Goal: Task Accomplishment & Management: Complete application form

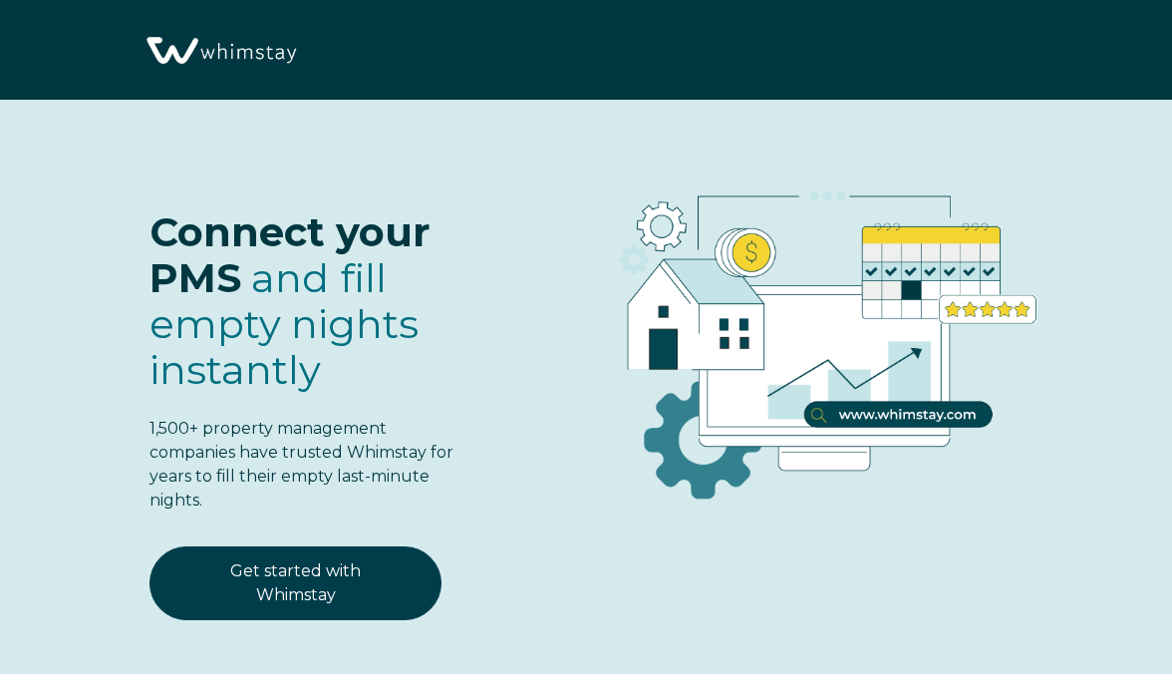
select select "US"
select select "Standard"
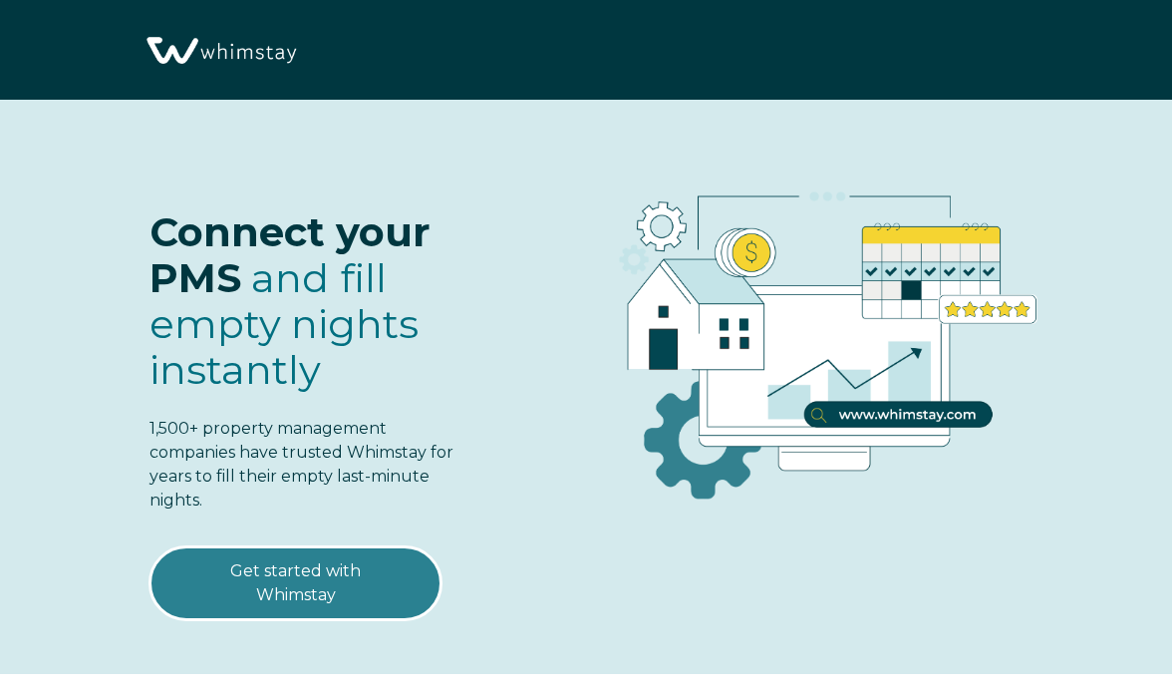
click at [310, 617] on link "Get started with Whimstay" at bounding box center [296, 583] width 292 height 74
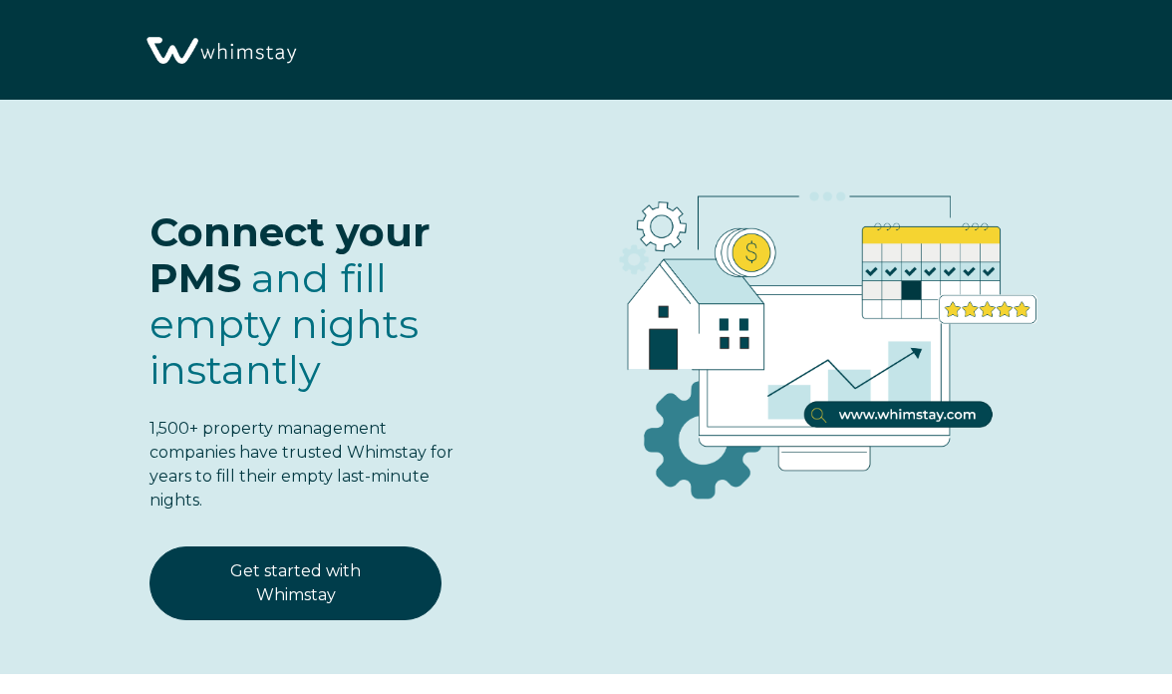
select select "US"
select select "Standard"
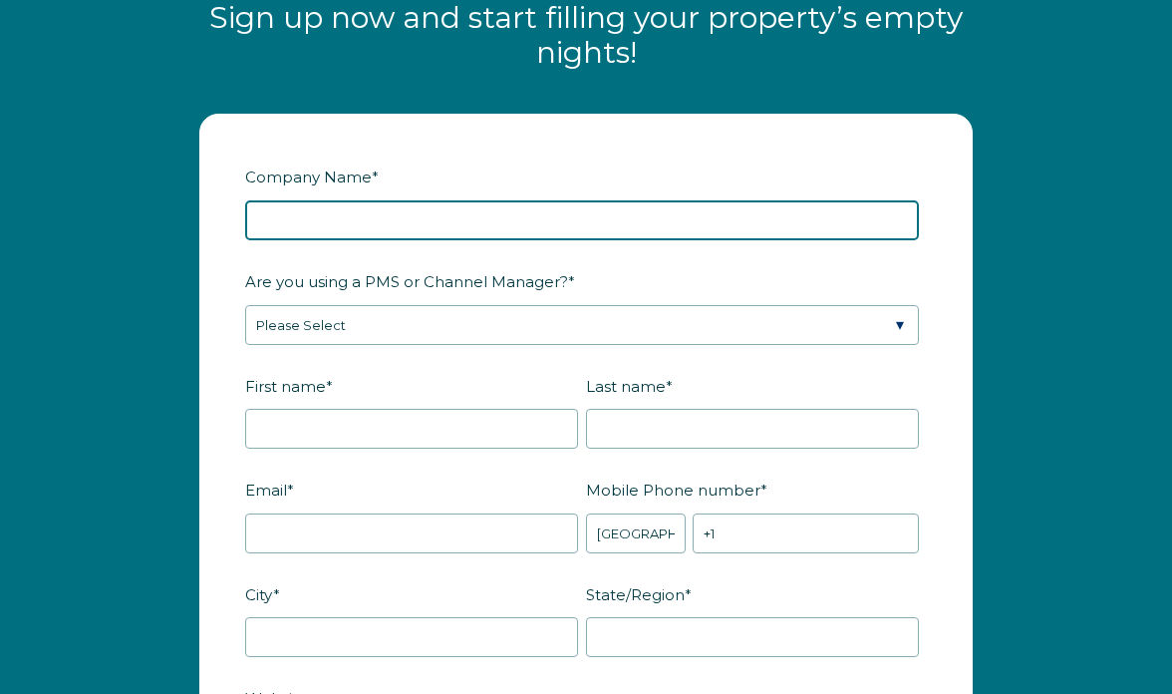
click at [369, 215] on input "Company Name *" at bounding box center [582, 220] width 674 height 40
type input "The Coastal Redwood Cabin"
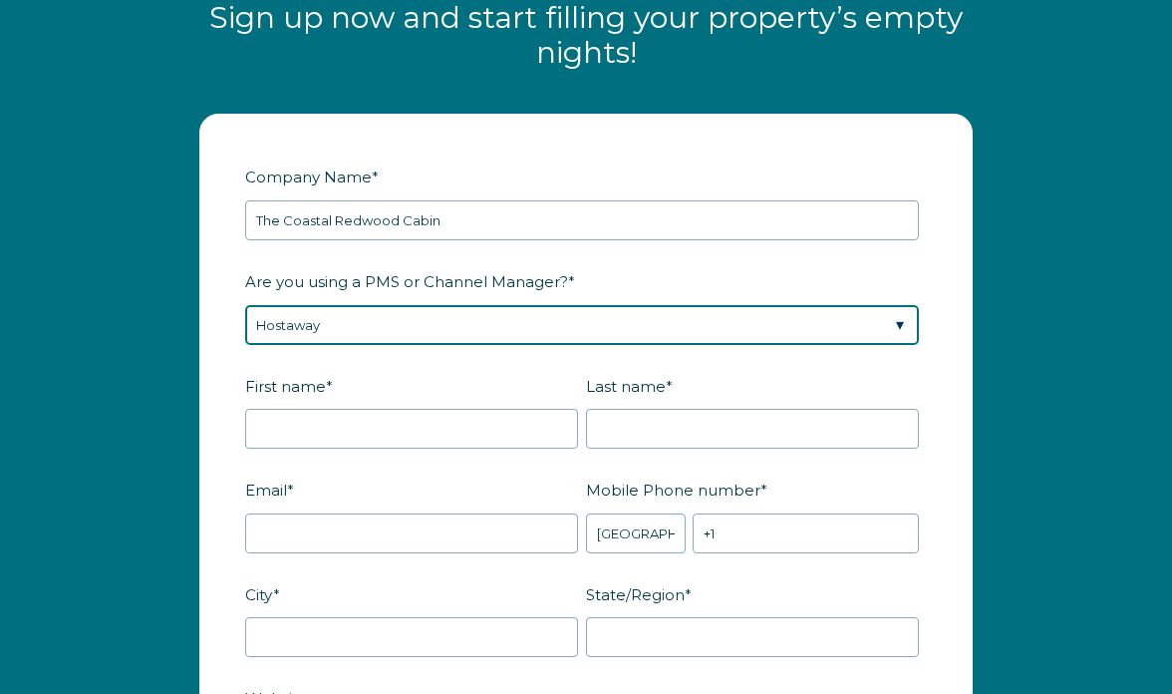
select select "Not Listed"
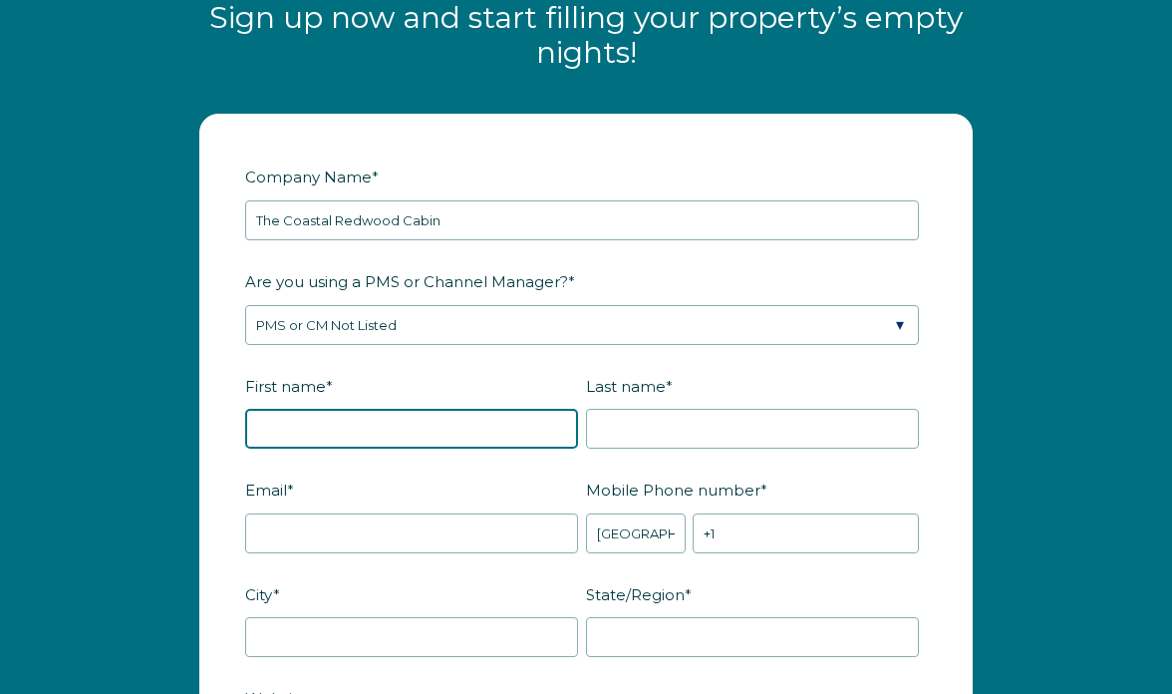
click at [433, 425] on input "First name *" at bounding box center [411, 429] width 333 height 40
type input "Sarah"
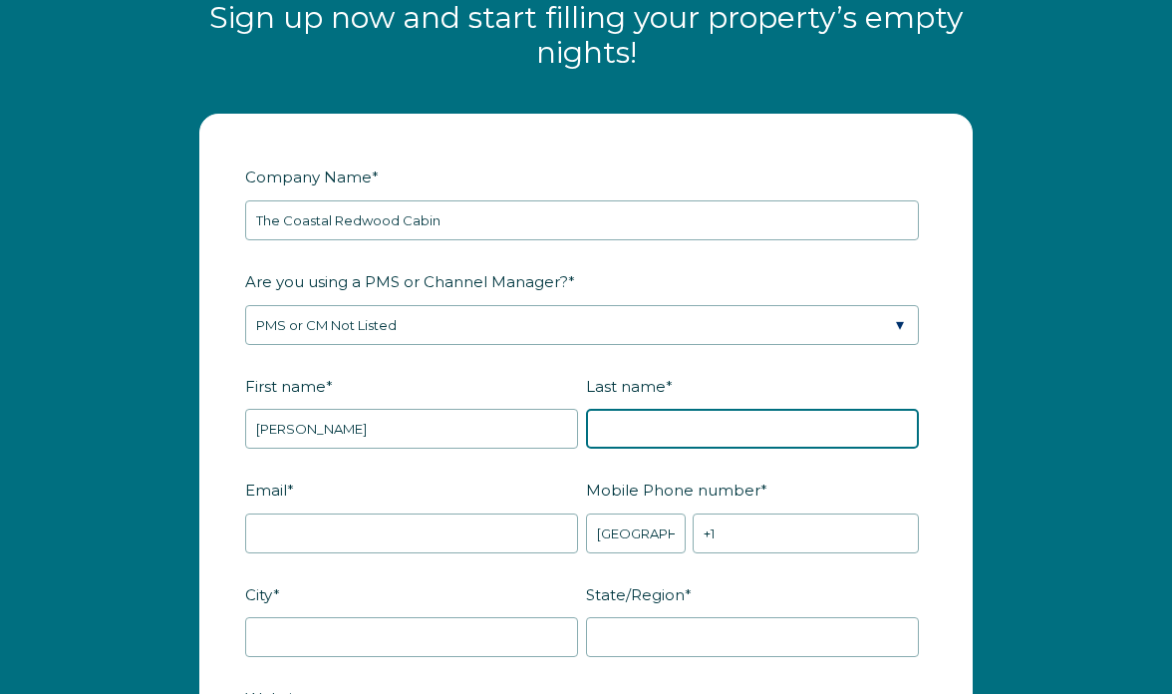
type input "Lim"
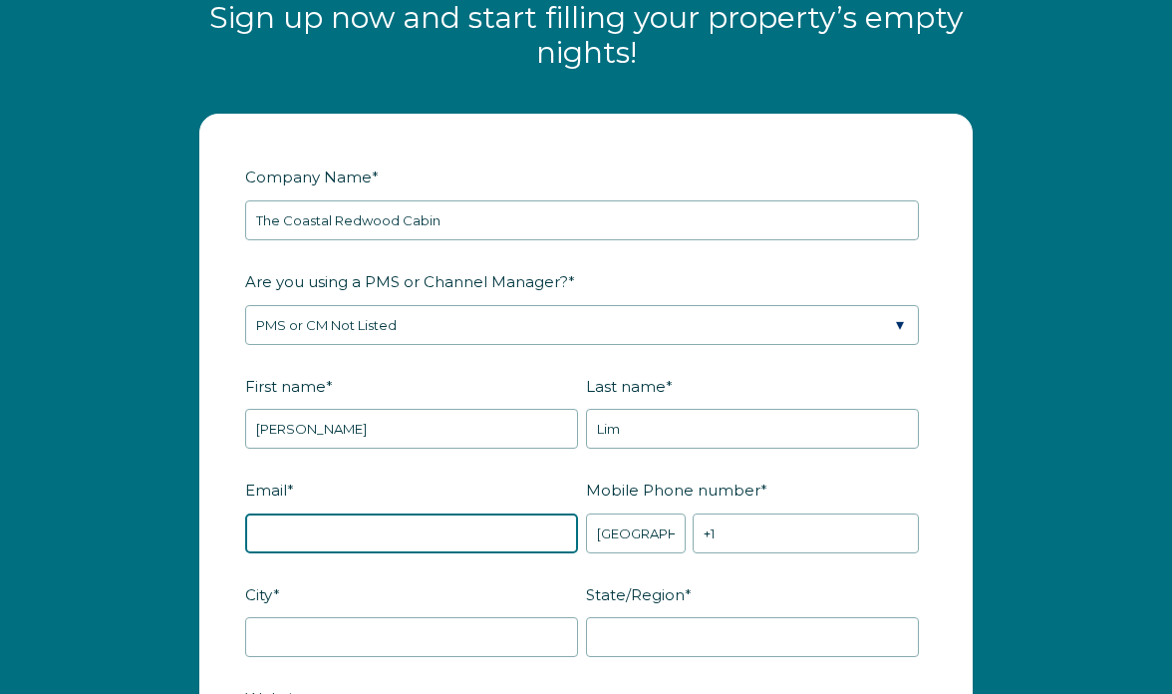
type input "sarahmelissalim@gmail.com"
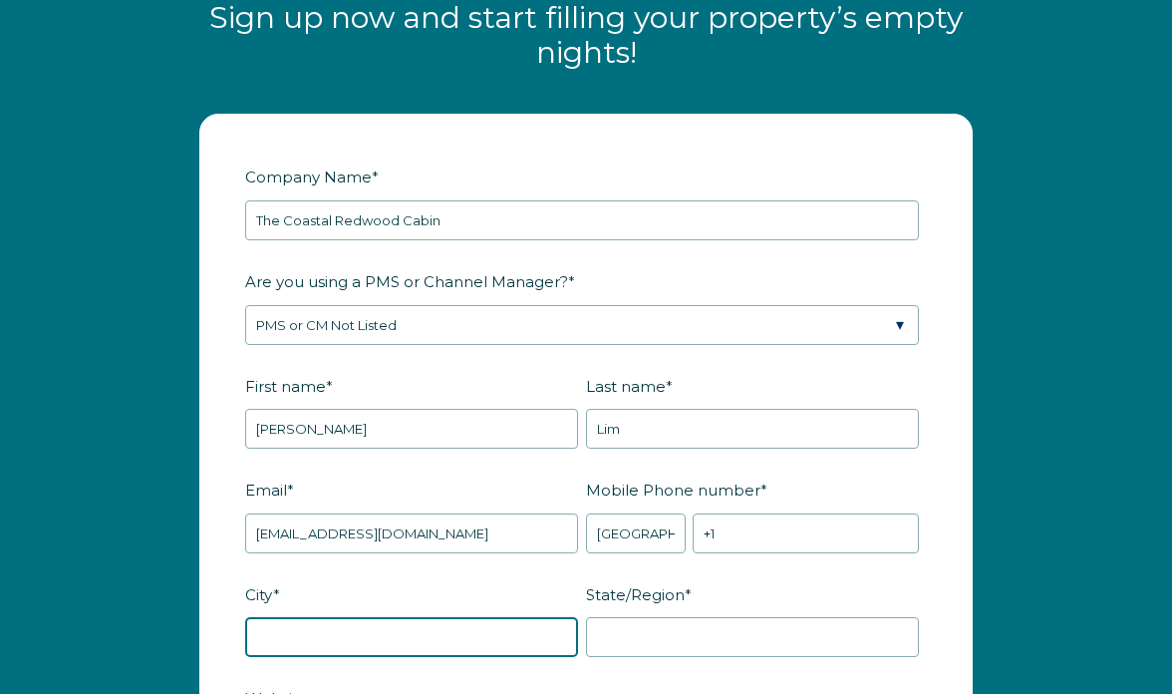
type input "Soquel"
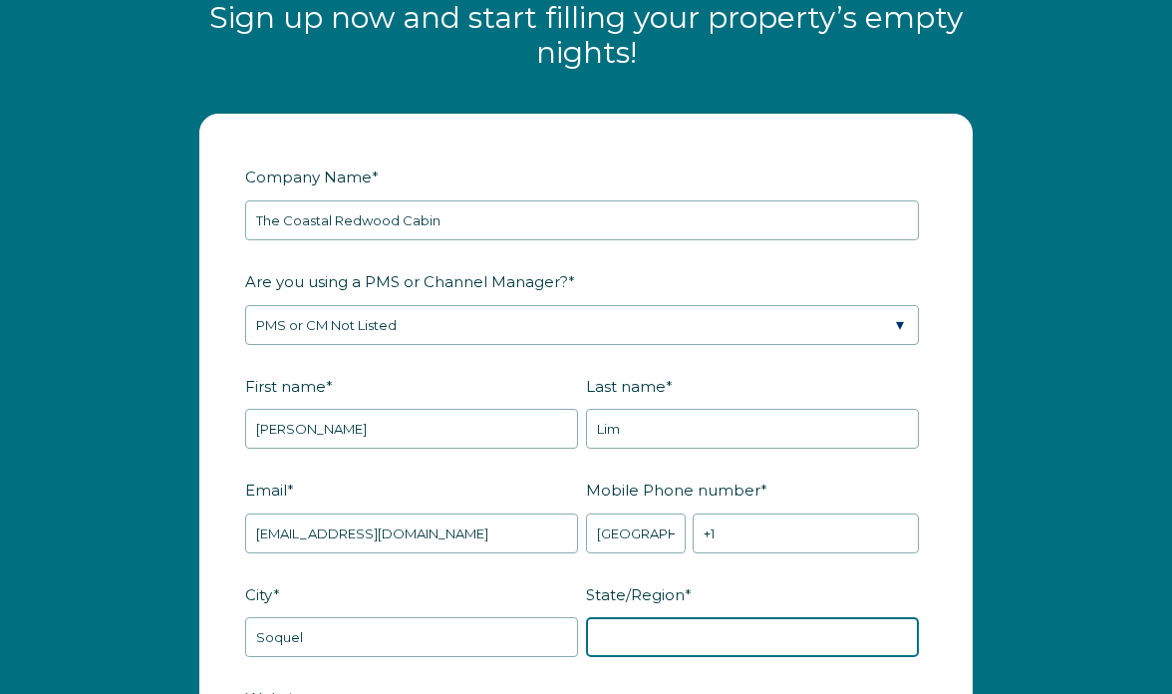
type input "CA"
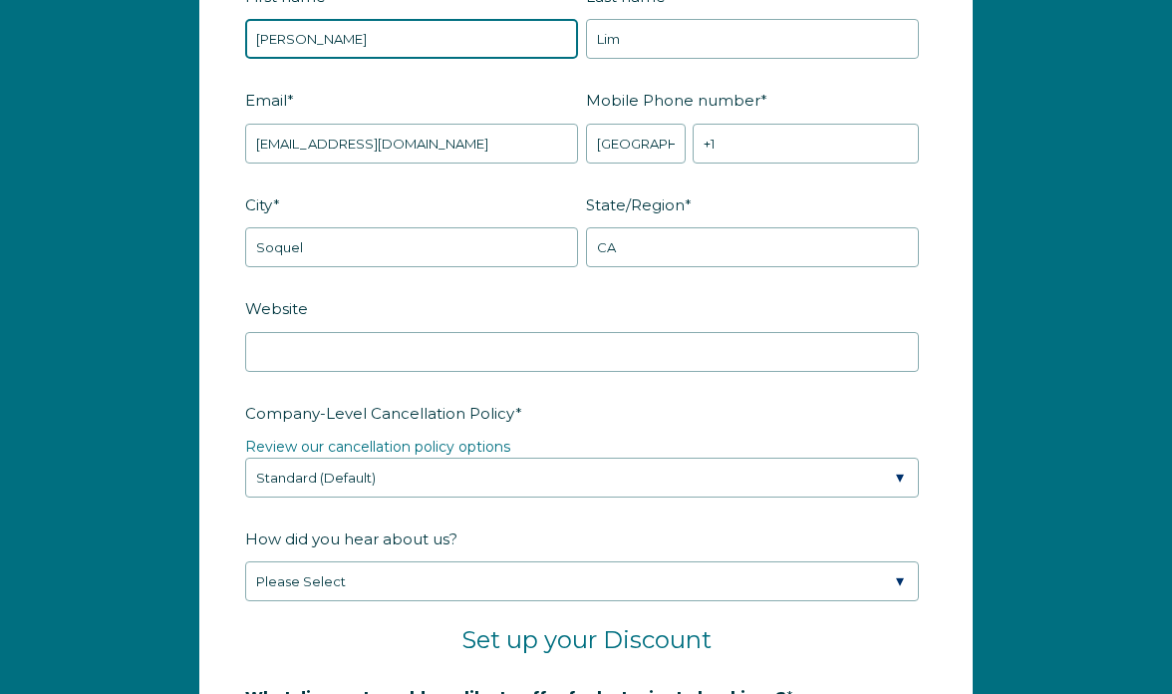
scroll to position [2745, 0]
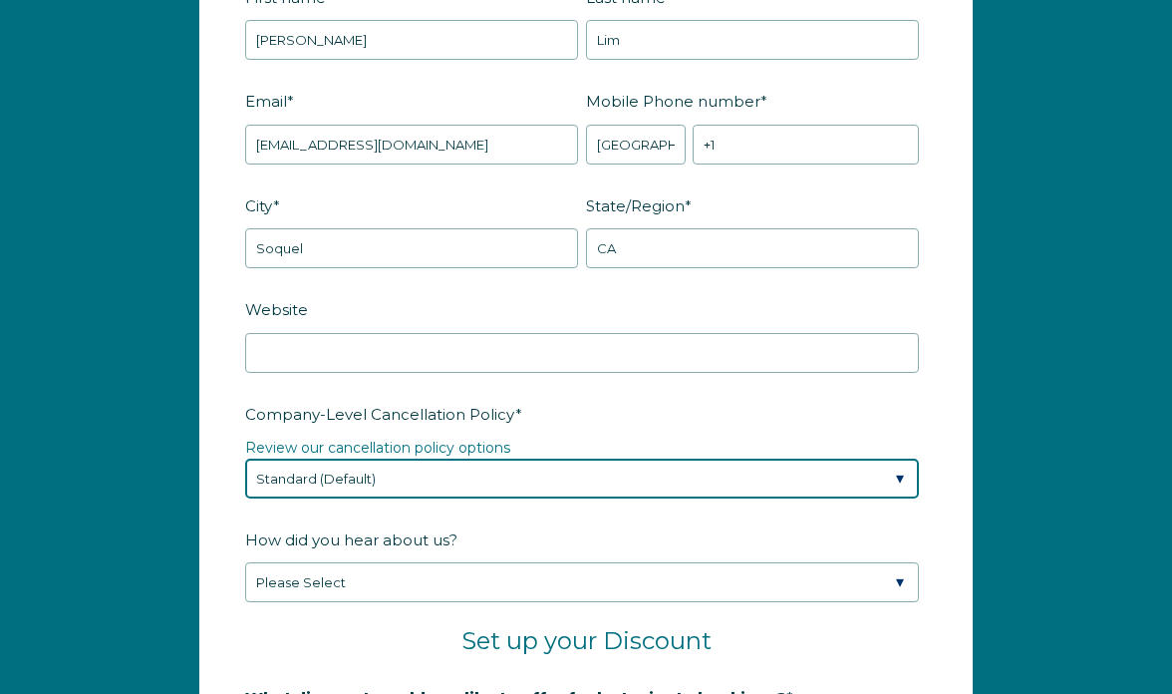
click at [723, 475] on select "Please Select Partial Standard (Default) Moderate Strict" at bounding box center [582, 479] width 674 height 40
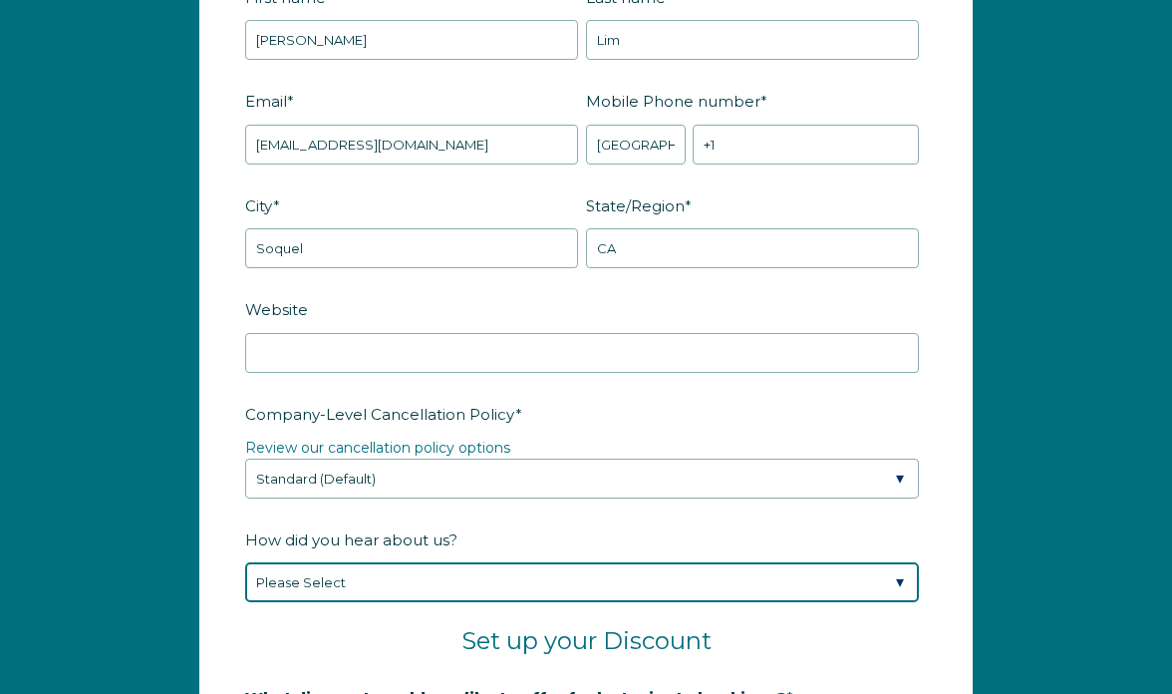
click at [683, 581] on select "Please Select Found Whimstay through a Google search Spoke to a Whimstay salesp…" at bounding box center [582, 582] width 674 height 40
select select "Podcast"
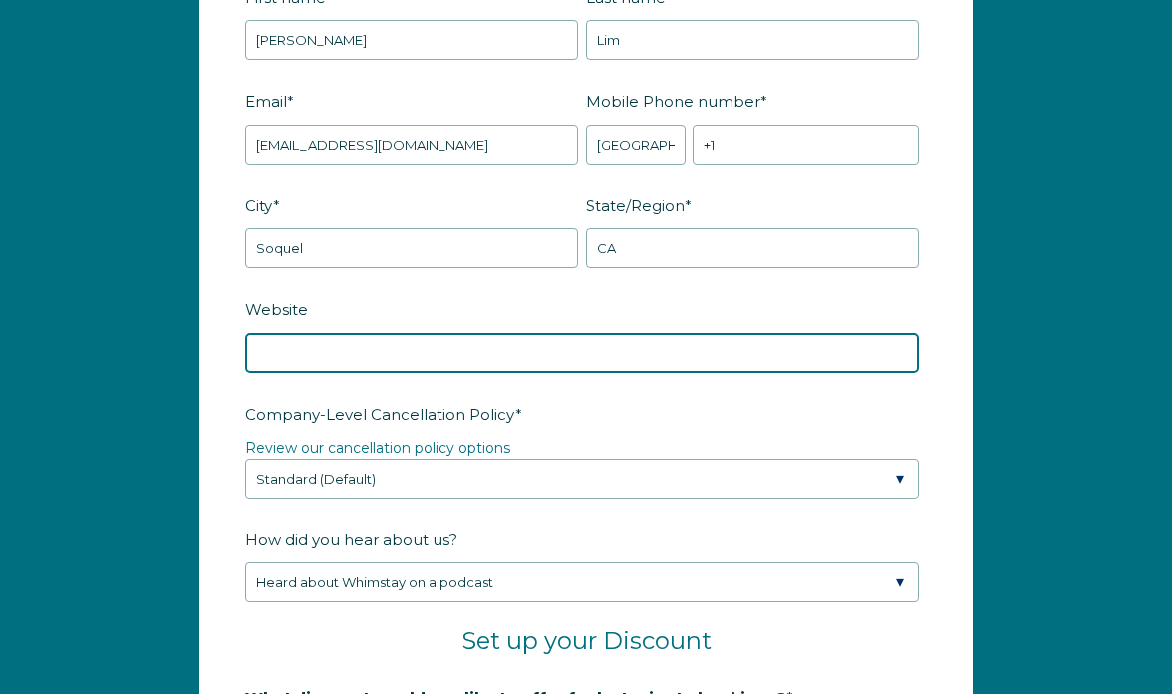
click at [561, 351] on input "Website" at bounding box center [582, 353] width 674 height 40
paste input "https://thecoastalredwoodcabin.hospitable.rentals/property/the-coastal-redwood-…"
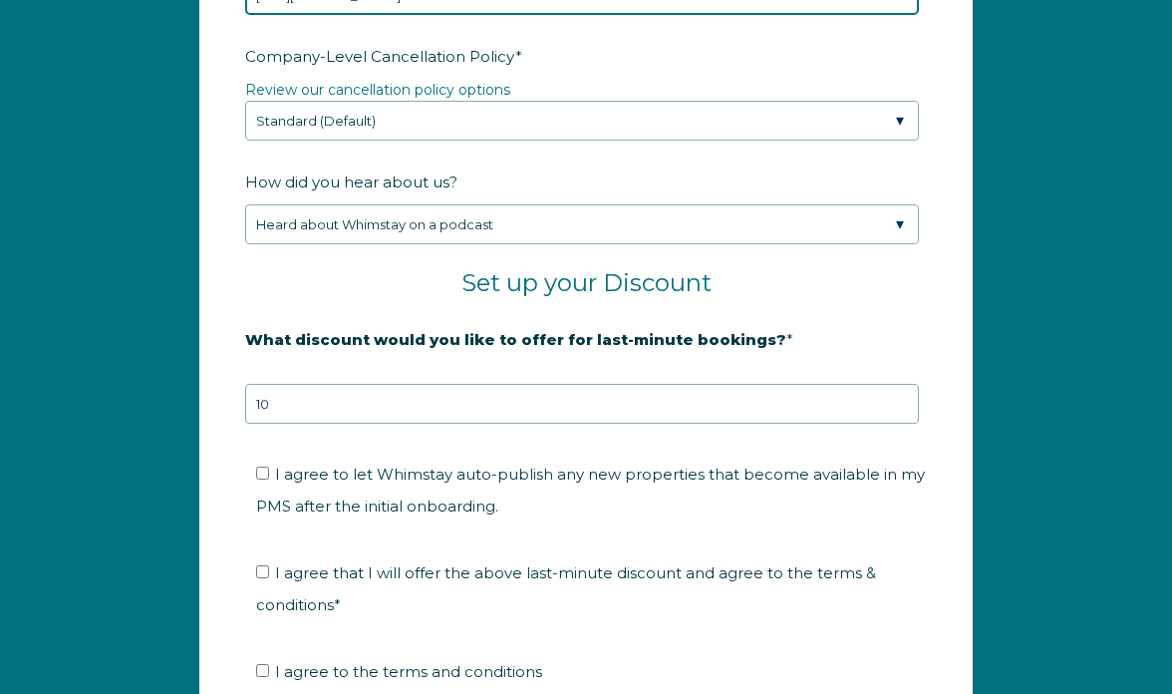
scroll to position [3131, 0]
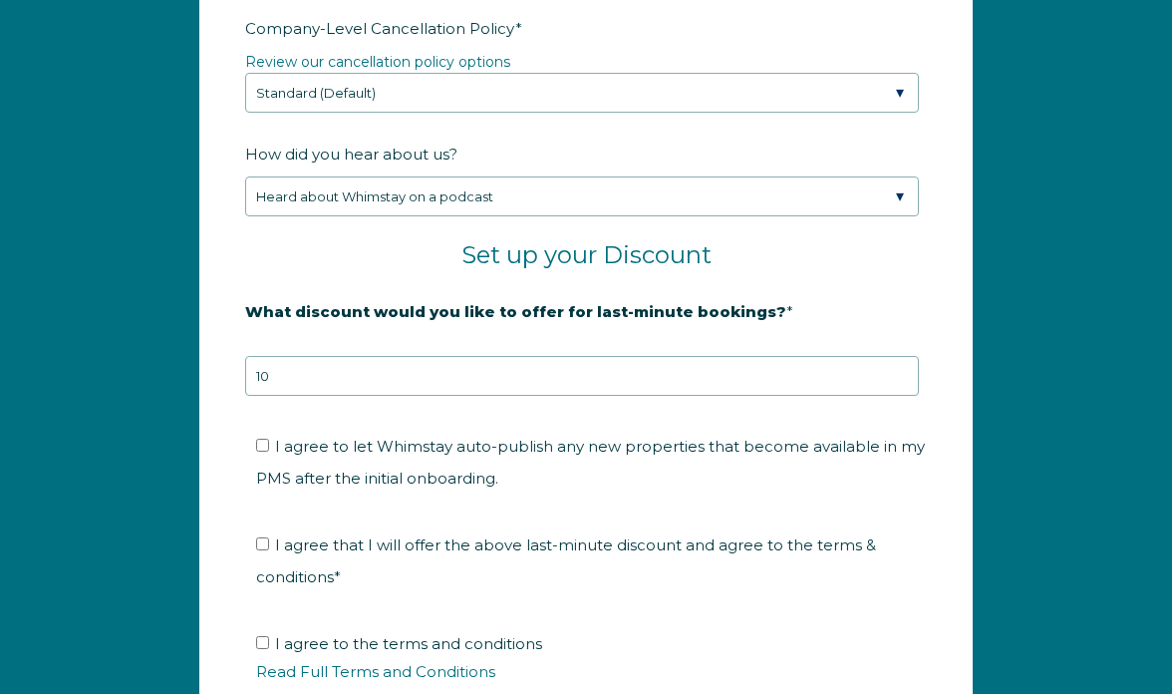
type input "https://thecoastalredwoodcabin.hospitable.rentals/property/the-coastal-redwood-…"
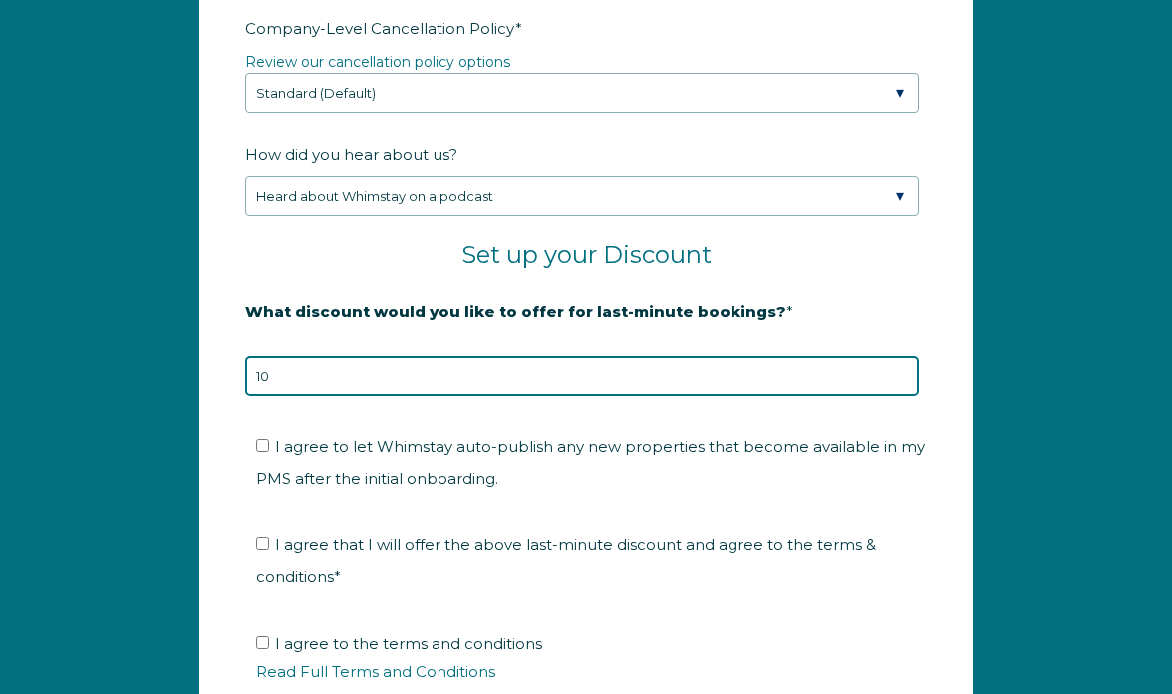
scroll to position [0, 0]
click at [549, 368] on input "10" at bounding box center [582, 376] width 674 height 40
type input "15"
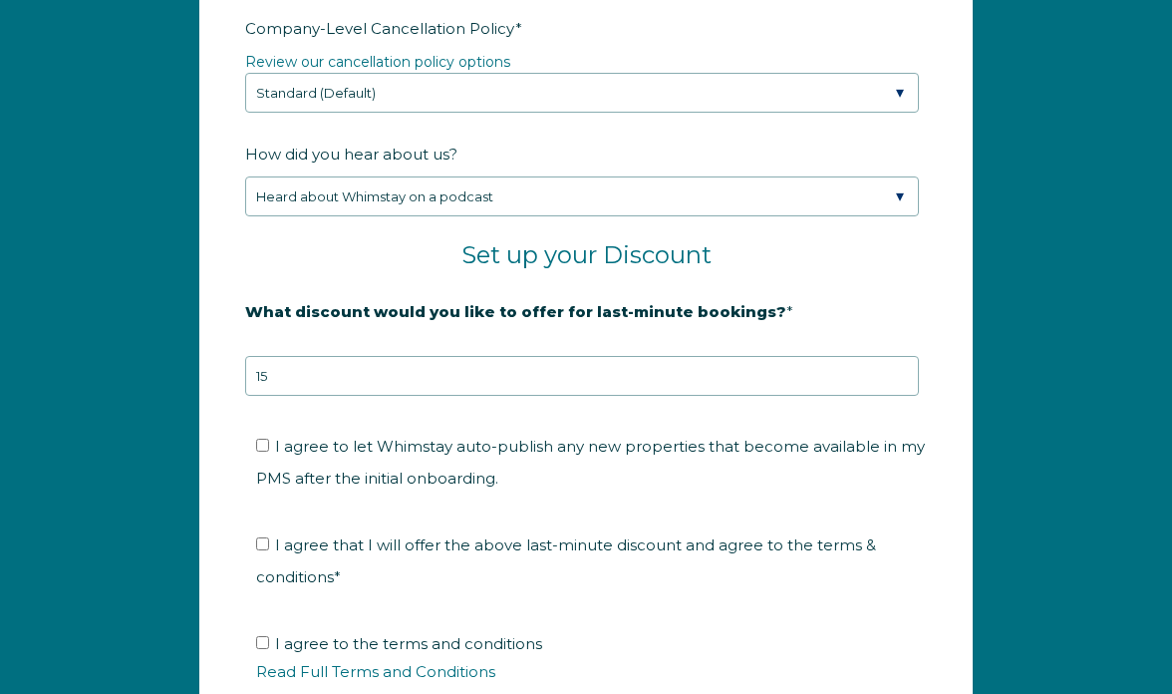
click at [434, 451] on span "I agree to let Whimstay auto-publish any new properties that become available i…" at bounding box center [590, 462] width 669 height 51
click at [269, 451] on input "I agree to let Whimstay auto-publish any new properties that become available i…" at bounding box center [262, 445] width 13 height 13
checkbox input "true"
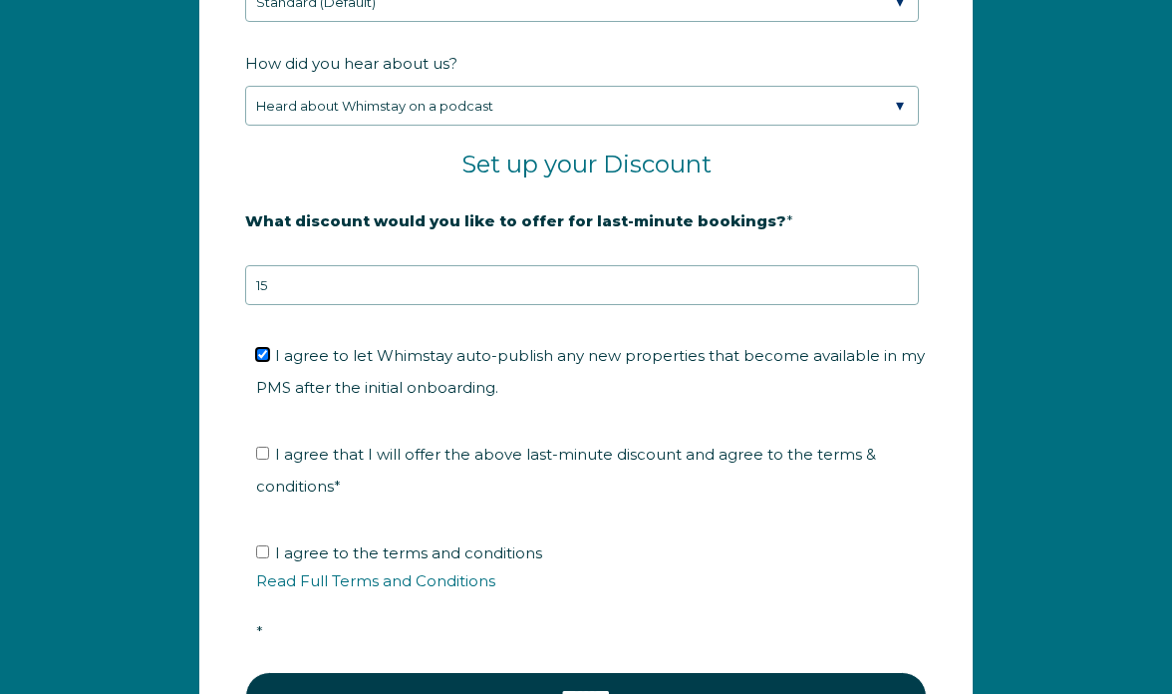
scroll to position [3320, 0]
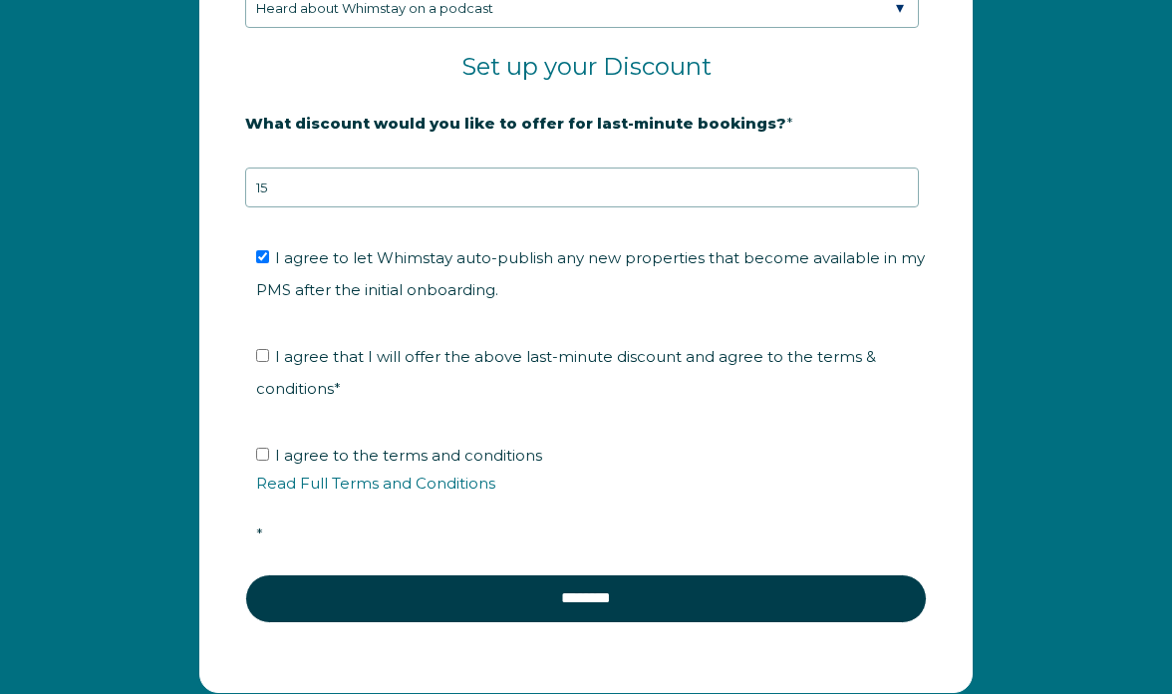
click at [436, 361] on span "I agree that I will offer the above last-minute discount and agree to the terms…" at bounding box center [566, 372] width 620 height 51
click at [269, 361] on input "I agree that I will offer the above last-minute discount and agree to the terms…" at bounding box center [262, 355] width 13 height 13
checkbox input "true"
click at [431, 453] on span "I agree to the terms and conditions Read Full Terms and Conditions *" at bounding box center [593, 495] width 674 height 98
click at [269, 453] on input "I agree to the terms and conditions Read Full Terms and Conditions *" at bounding box center [262, 454] width 13 height 13
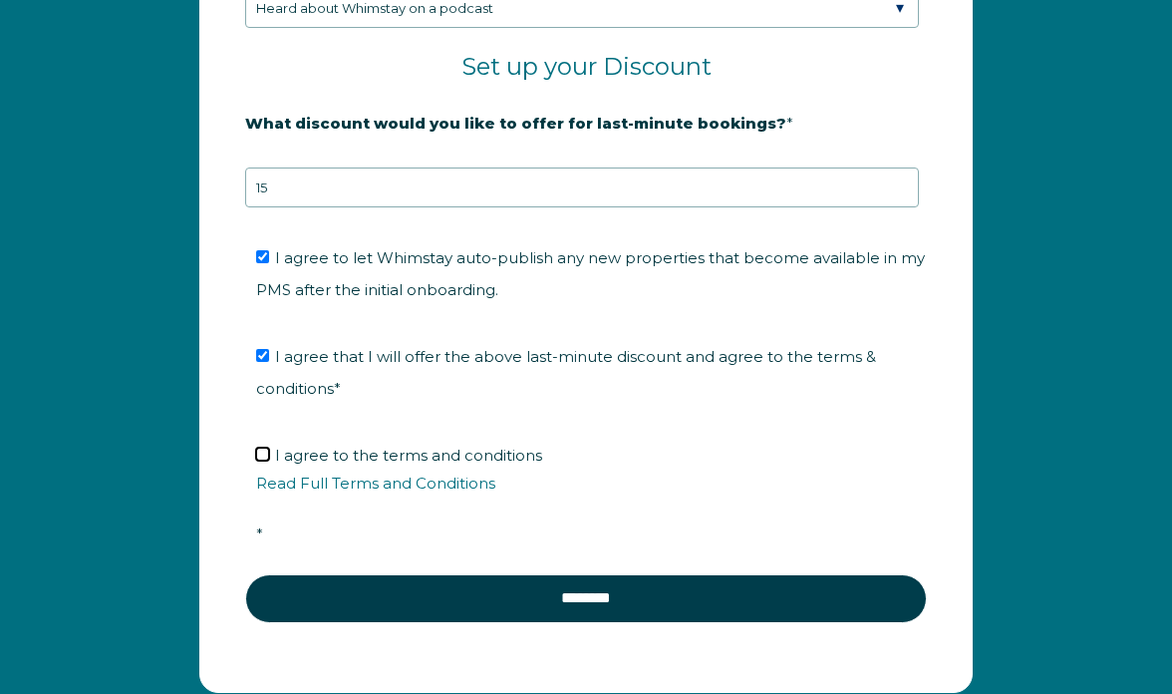
checkbox input "true"
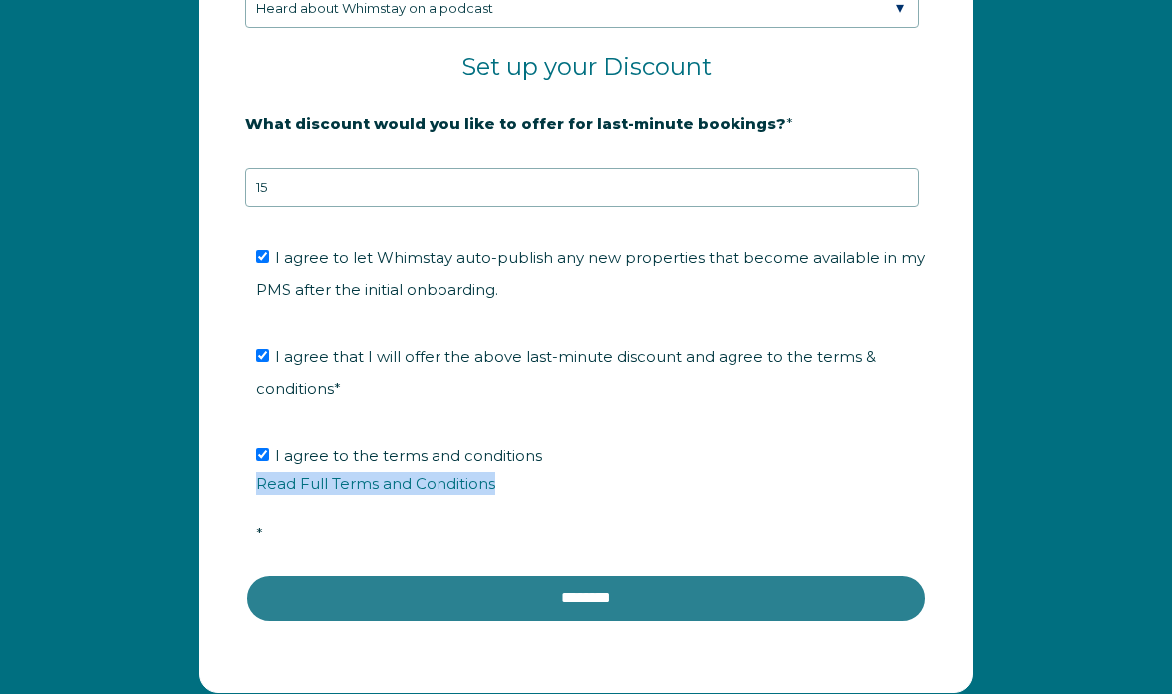
click at [688, 592] on input "********" at bounding box center [586, 598] width 682 height 48
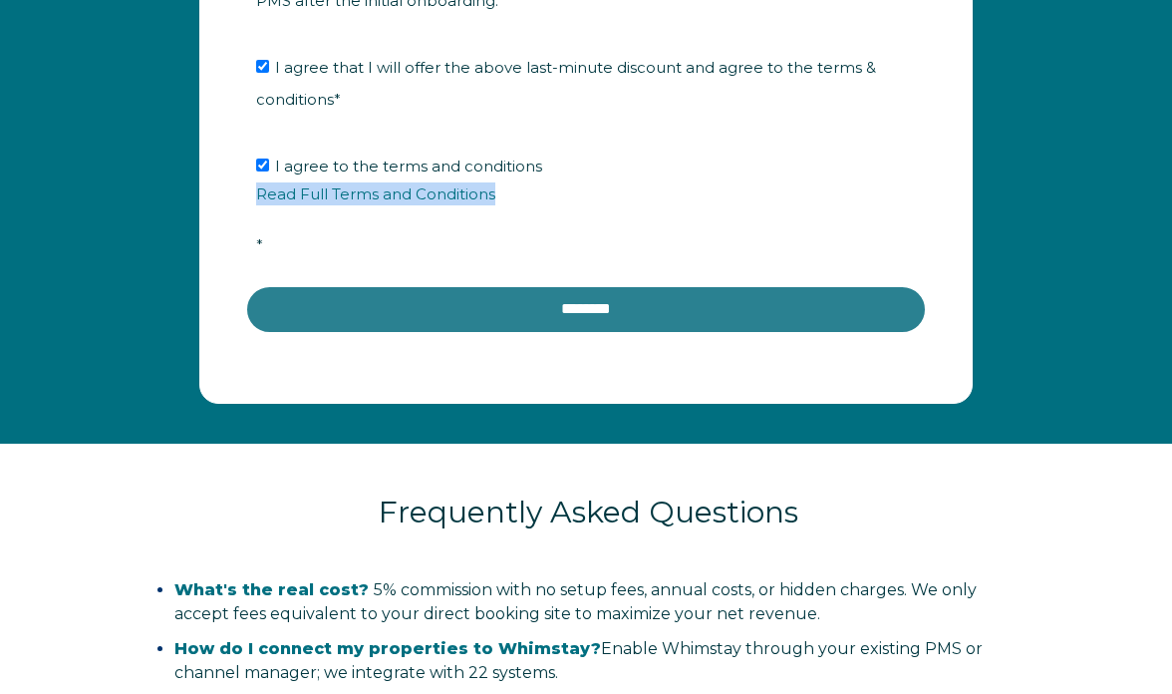
scroll to position [3683, 0]
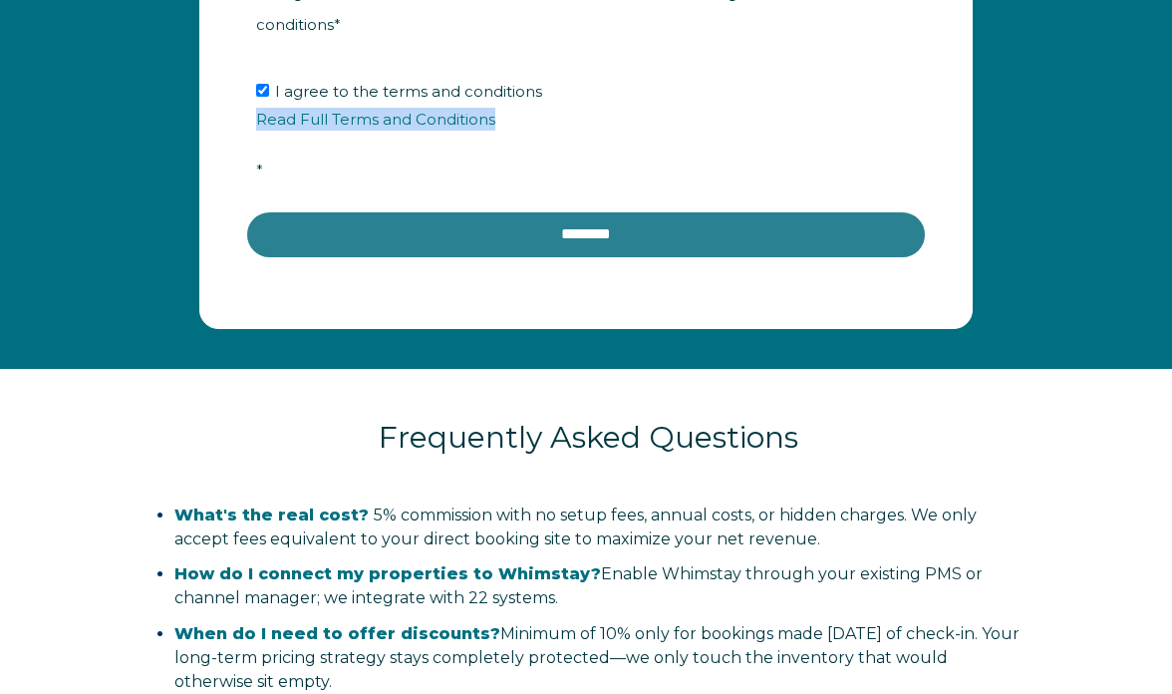
click at [575, 236] on input "********" at bounding box center [586, 234] width 682 height 48
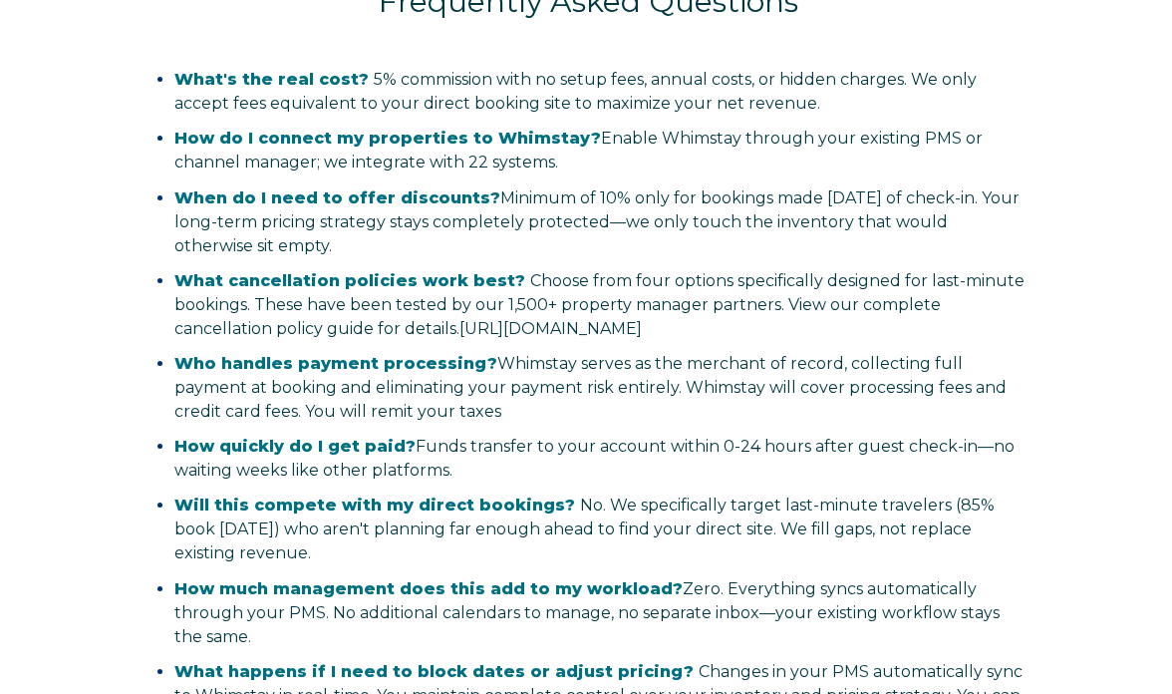
scroll to position [3230, 0]
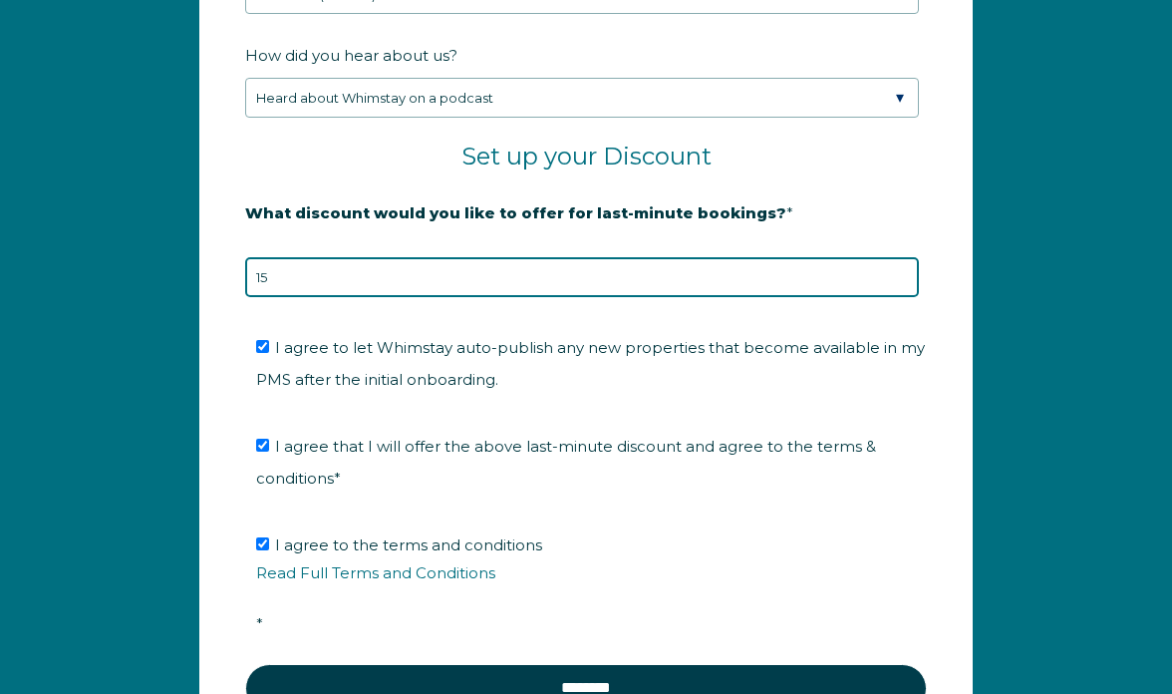
click at [708, 272] on input "15" at bounding box center [582, 277] width 674 height 40
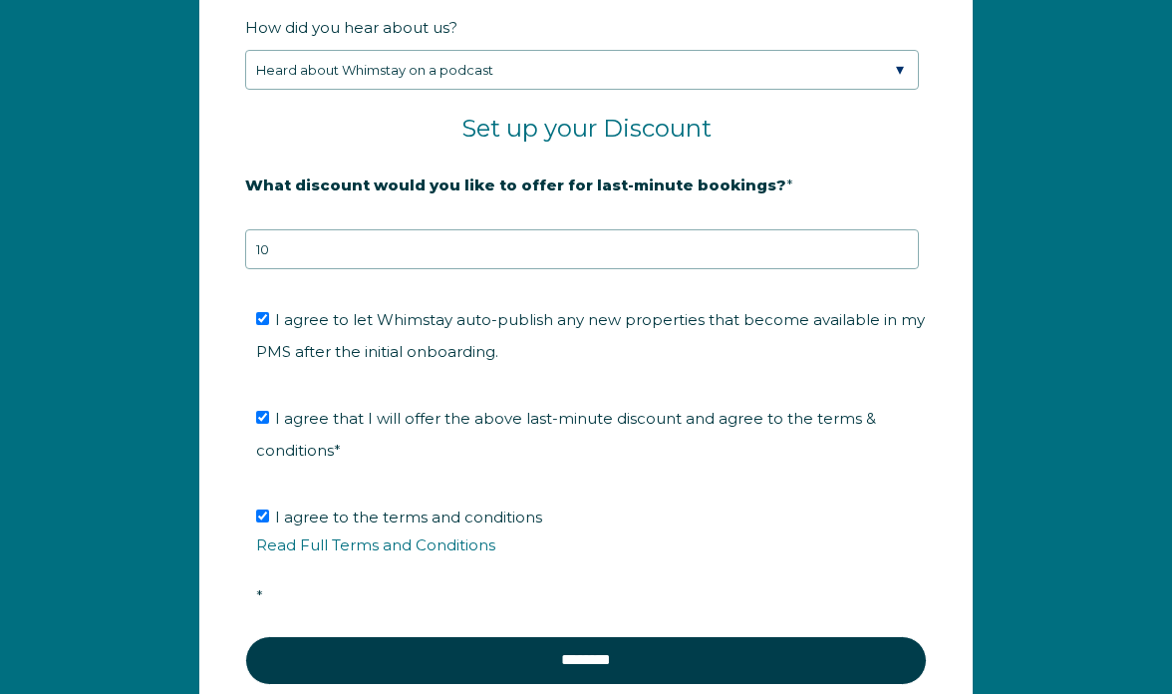
scroll to position [3273, 0]
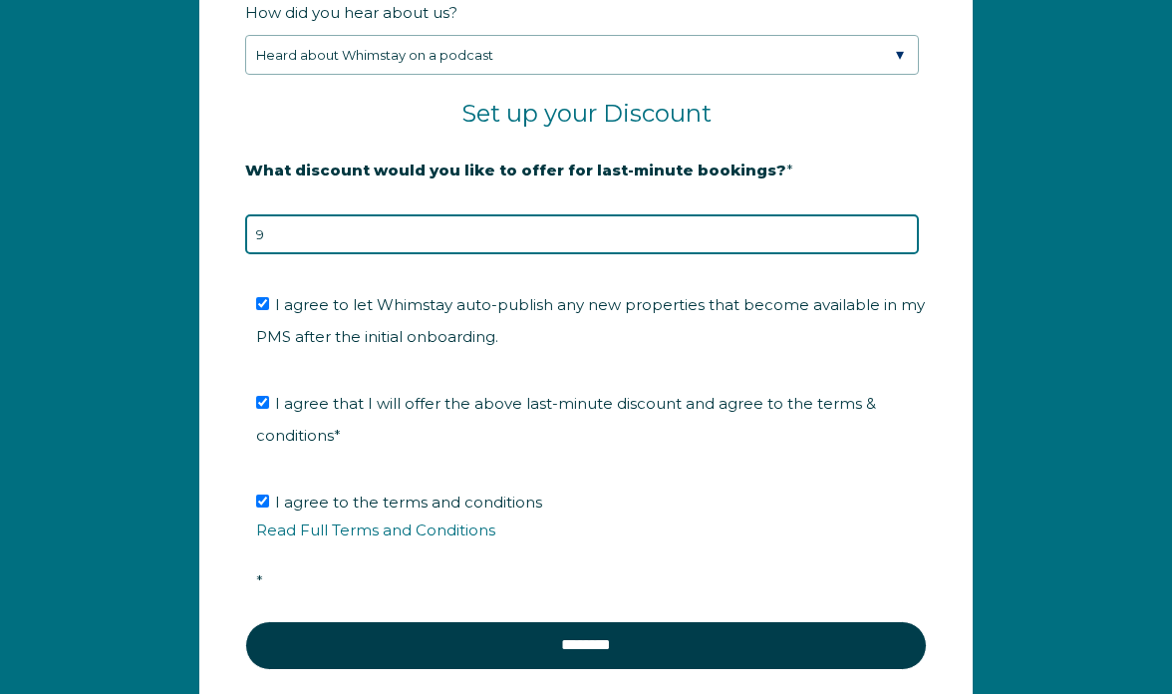
click at [904, 236] on input "9" at bounding box center [582, 234] width 674 height 40
click at [904, 236] on input "8" at bounding box center [582, 234] width 674 height 40
type input "7"
click at [904, 236] on input "7" at bounding box center [582, 234] width 674 height 40
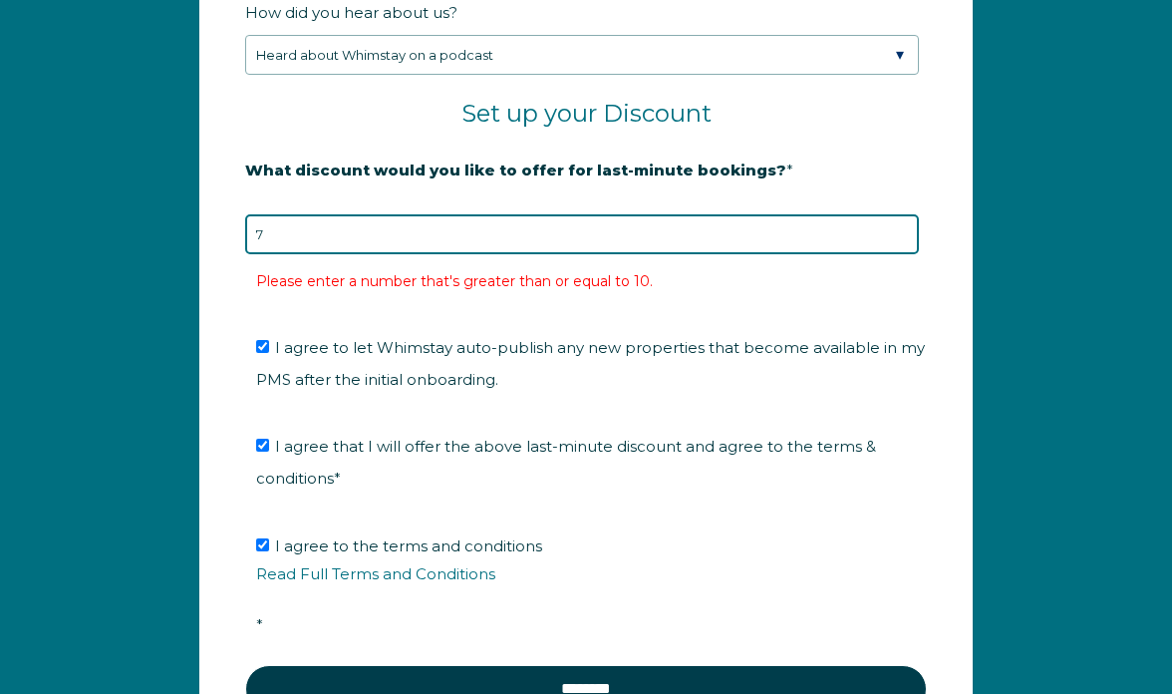
drag, startPoint x: 853, startPoint y: 224, endPoint x: 535, endPoint y: 234, distance: 318.2
click at [536, 232] on input "7" at bounding box center [582, 234] width 674 height 40
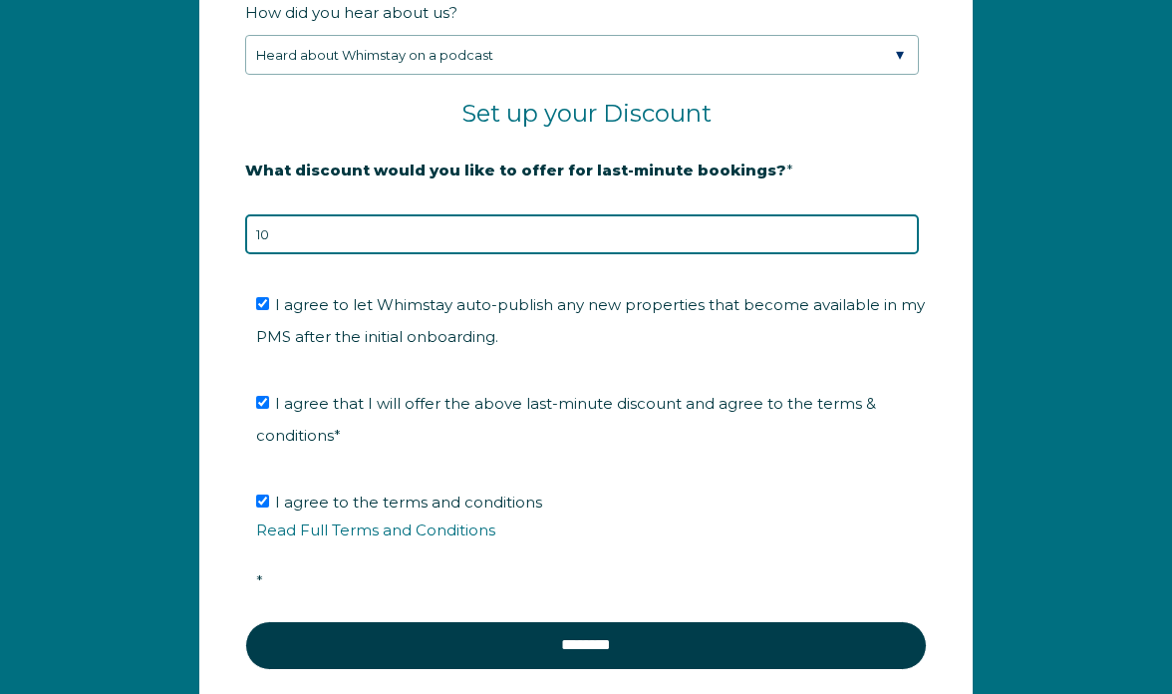
type input "10"
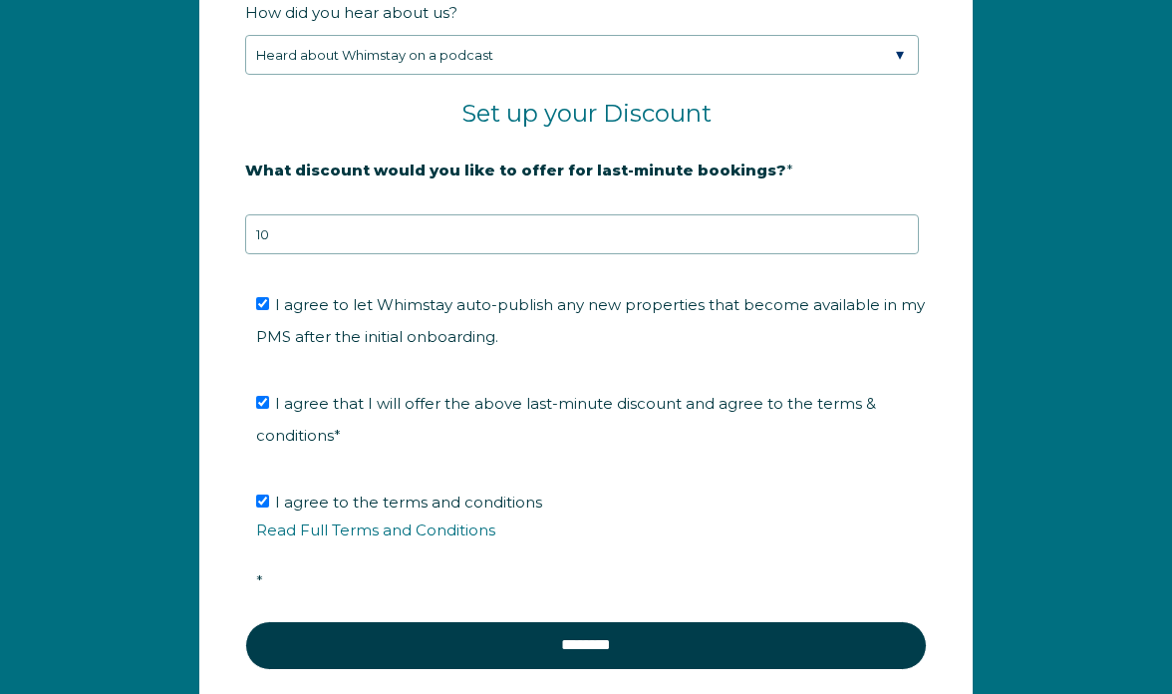
click at [448, 428] on li "I agree that I will offer the above last-minute discount and agree to the terms…" at bounding box center [593, 420] width 674 height 64
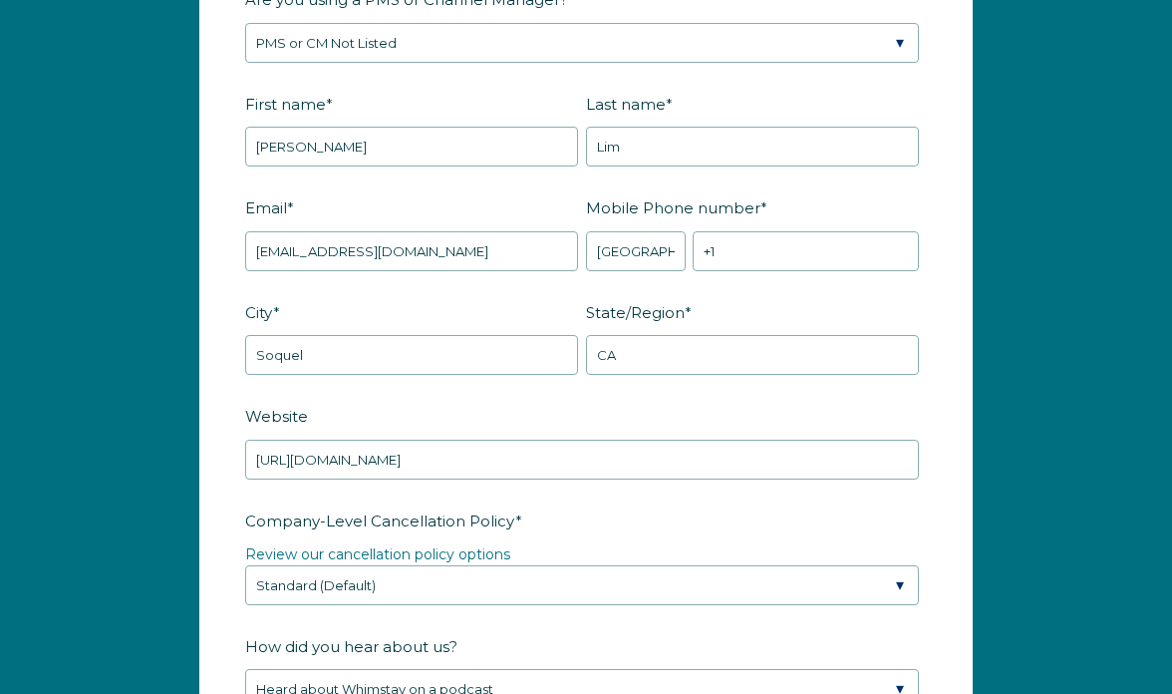
scroll to position [2635, 0]
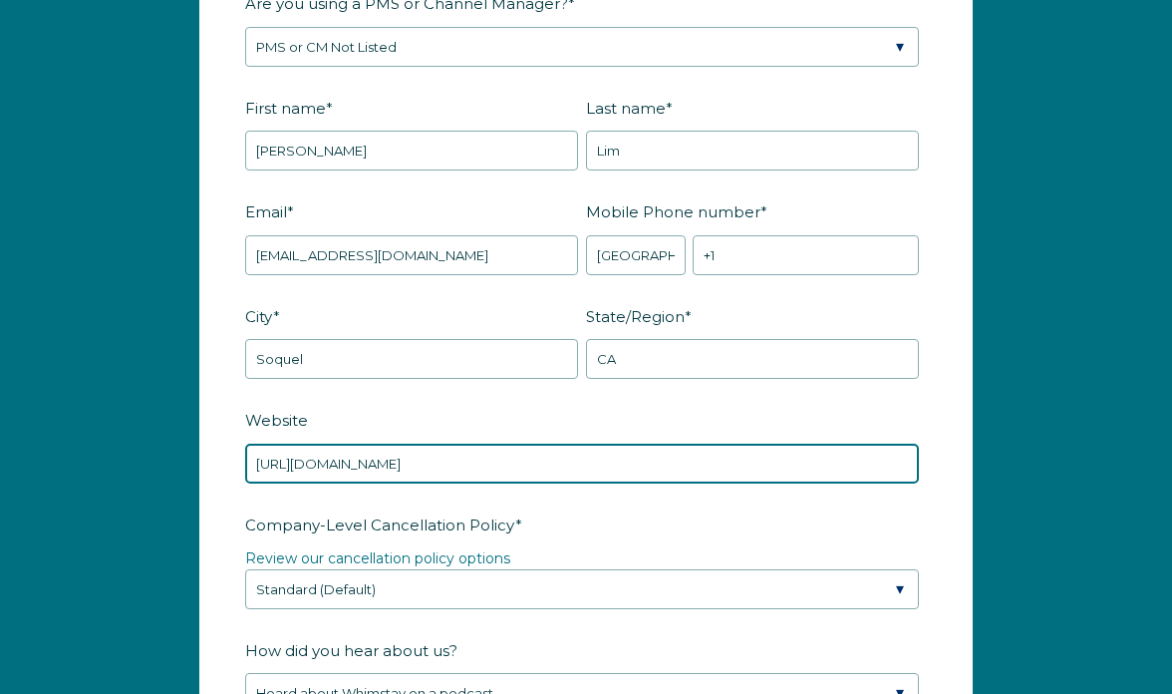
click at [452, 476] on input "https://thecoastalredwoodcabin.hospitable.rentals/property/the-coastal-redwood-…" at bounding box center [582, 464] width 674 height 40
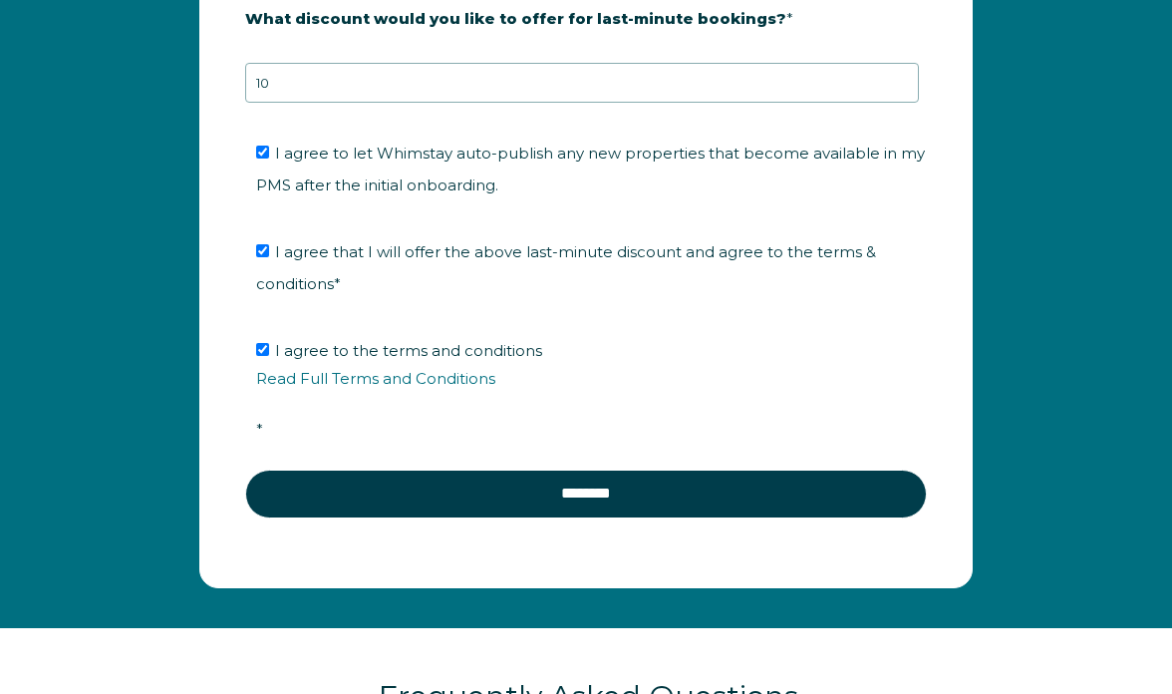
scroll to position [3363, 0]
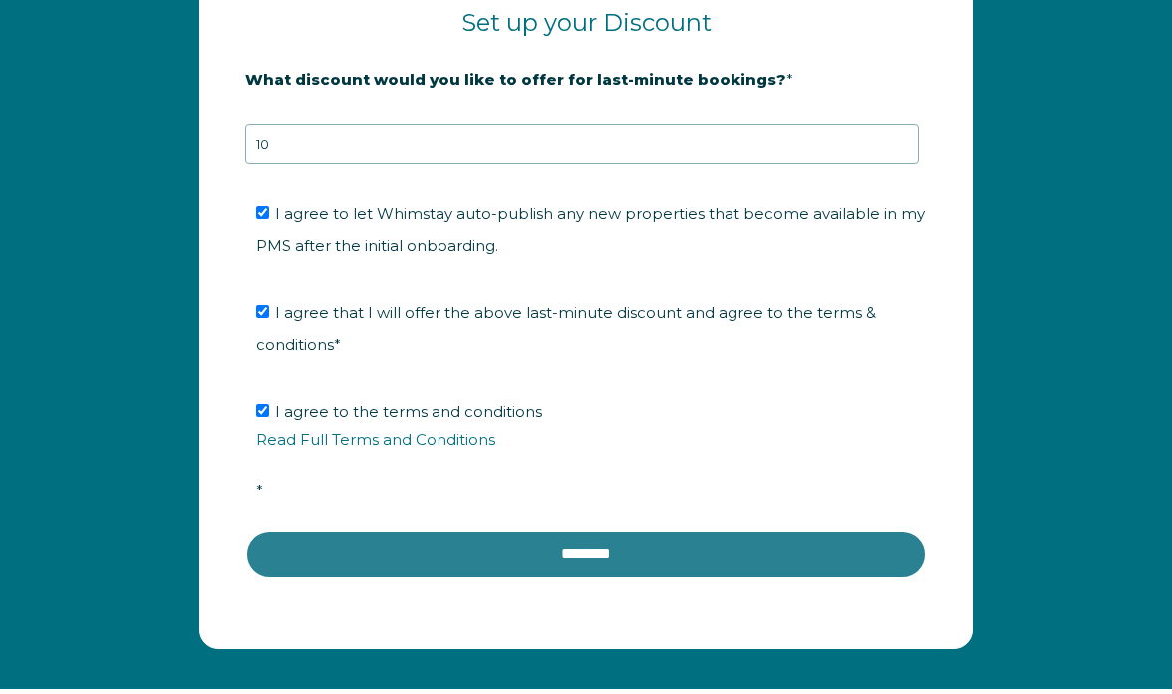
click at [523, 552] on input "********" at bounding box center [586, 554] width 682 height 48
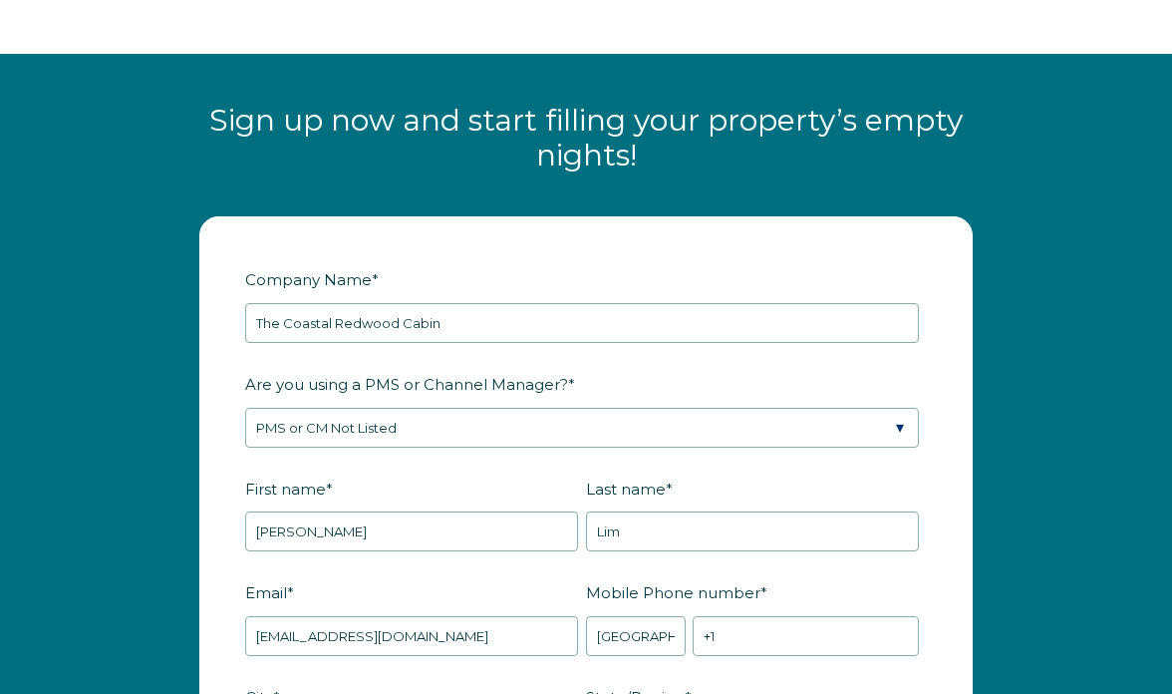
scroll to position [2258, 0]
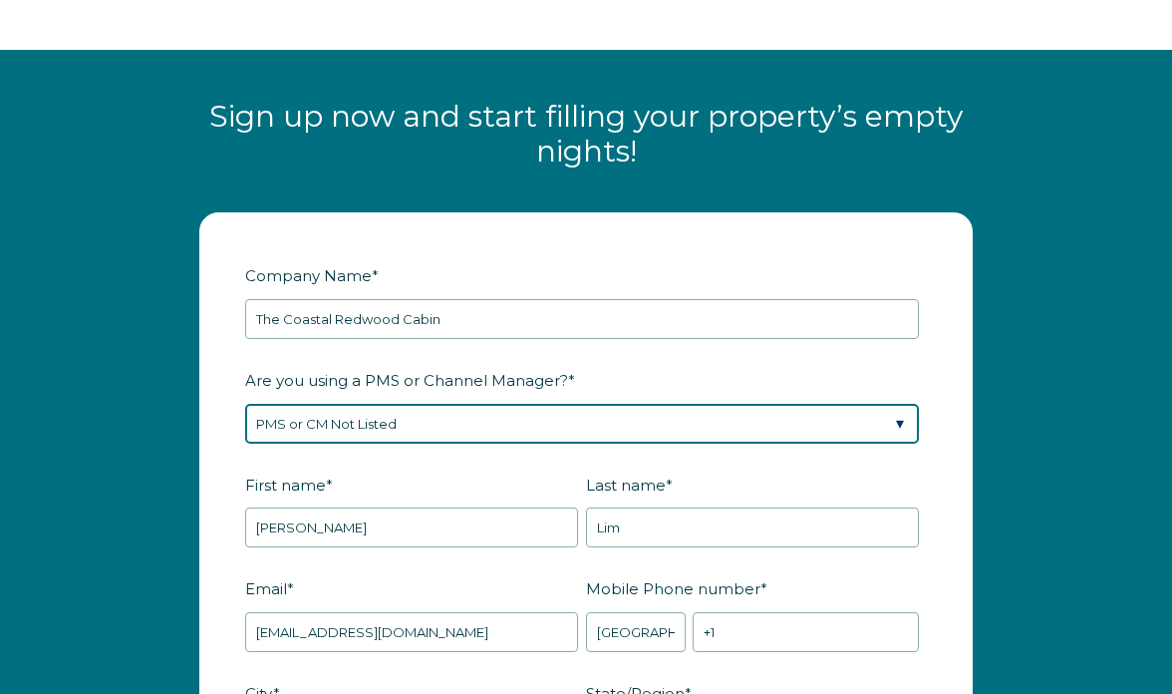
click at [532, 427] on select "Please Select Barefoot BookingPal Boost Brightside CiiRUS Escapia Guesty Hostaw…" at bounding box center [582, 424] width 674 height 40
click at [513, 417] on select "Please Select Barefoot BookingPal Boost Brightside CiiRUS Escapia Guesty Hostaw…" at bounding box center [582, 424] width 674 height 40
select select "Not Listed"
click at [494, 422] on select "Please Select Barefoot BookingPal Boost Brightside CiiRUS Escapia Guesty Hostaw…" at bounding box center [582, 424] width 674 height 40
